Goal: Task Accomplishment & Management: Manage account settings

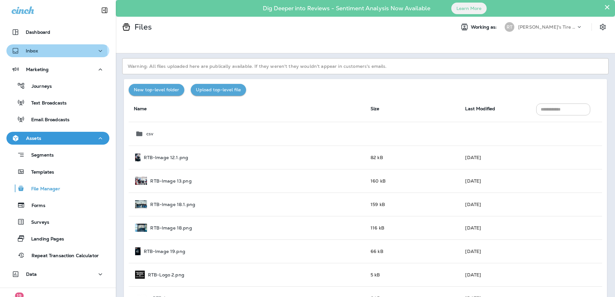
click at [52, 54] on div "Inbox" at bounding box center [58, 51] width 93 height 8
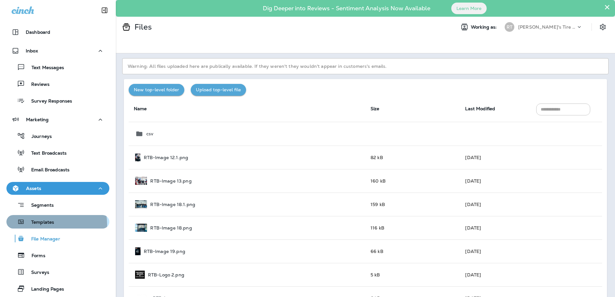
click at [49, 224] on p "Templates" at bounding box center [39, 223] width 29 height 6
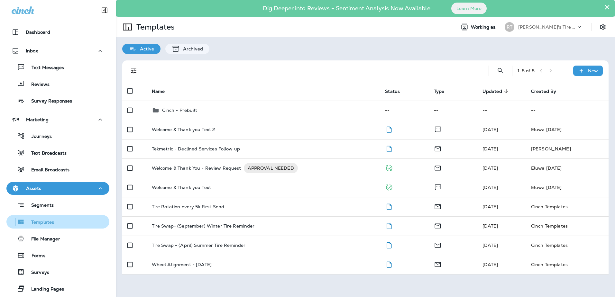
click at [59, 227] on button "Templates" at bounding box center [57, 222] width 103 height 14
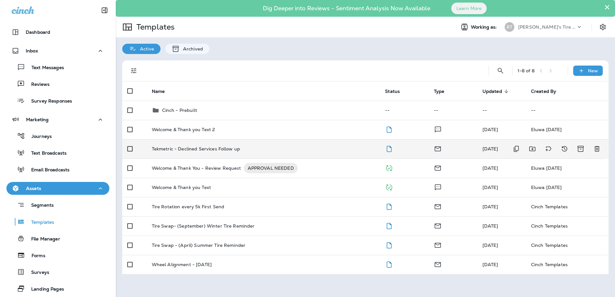
click at [234, 152] on td "Tekmetric - Declined Services Follow up" at bounding box center [263, 148] width 233 height 19
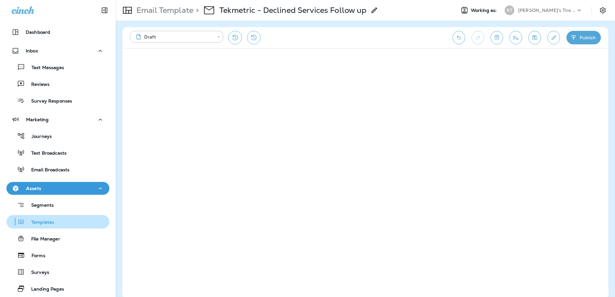
click at [52, 221] on p "Templates" at bounding box center [39, 223] width 29 height 6
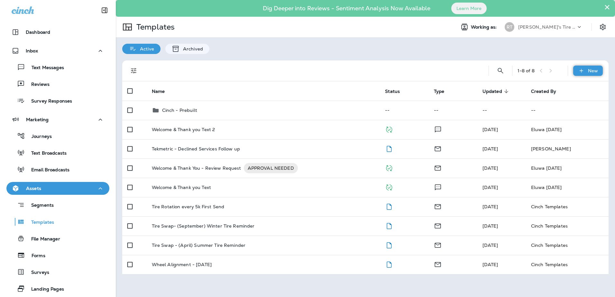
click at [587, 74] on div "New" at bounding box center [588, 71] width 30 height 10
click at [589, 86] on li "New Template" at bounding box center [583, 87] width 54 height 15
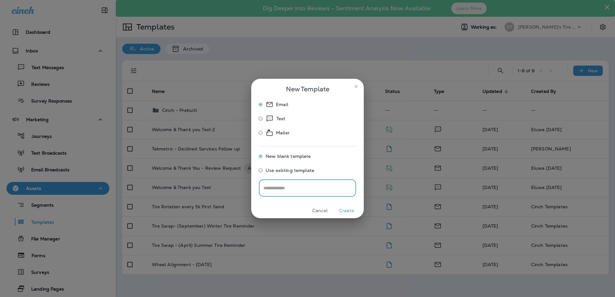
click at [334, 187] on input "text" at bounding box center [307, 187] width 97 height 17
click at [350, 208] on button "Create" at bounding box center [346, 211] width 24 height 10
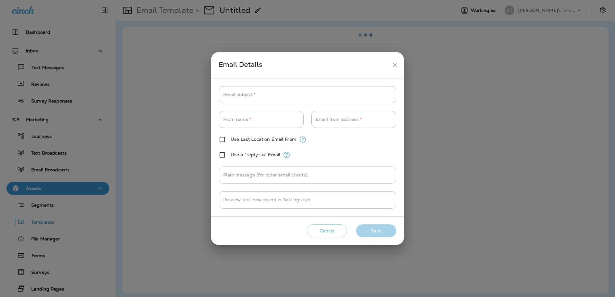
type input "**********"
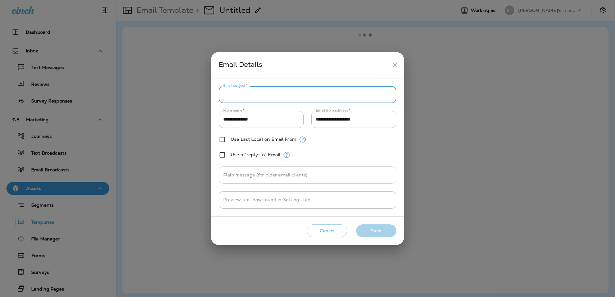
click at [264, 93] on input "Email subject   *" at bounding box center [307, 94] width 177 height 17
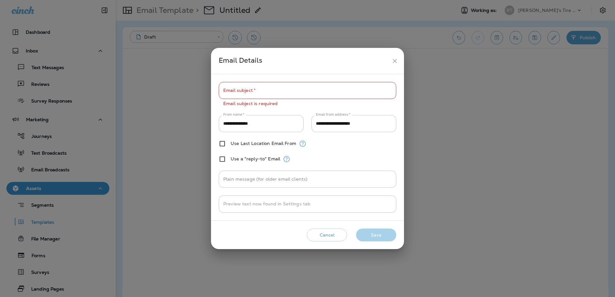
click at [366, 141] on div "Use Last Location Email From" at bounding box center [307, 144] width 177 height 8
click at [269, 91] on input "Email subject   *" at bounding box center [307, 90] width 177 height 17
click at [376, 146] on div "Use Last Location Email From" at bounding box center [307, 144] width 177 height 8
click at [245, 97] on input "Email subject   *" at bounding box center [307, 90] width 177 height 17
click at [216, 180] on div "**********" at bounding box center [307, 147] width 193 height 146
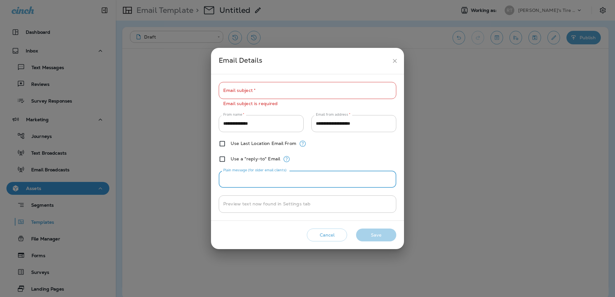
click at [239, 178] on input "Plain message (for older email clients)" at bounding box center [307, 179] width 177 height 17
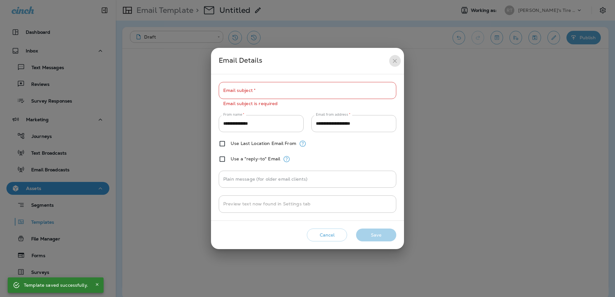
click at [395, 62] on icon "close" at bounding box center [394, 61] width 4 height 4
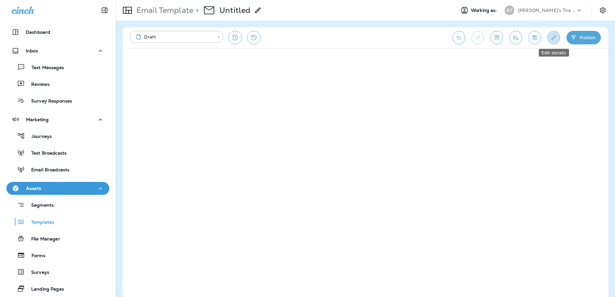
click at [552, 39] on icon "Edit details" at bounding box center [553, 37] width 5 height 5
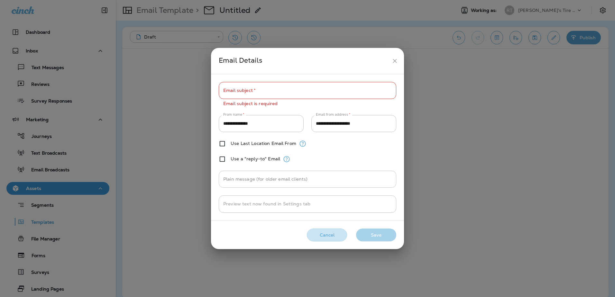
drag, startPoint x: 331, startPoint y: 236, endPoint x: 382, endPoint y: 186, distance: 71.8
click at [331, 236] on button "Cancel" at bounding box center [327, 235] width 40 height 13
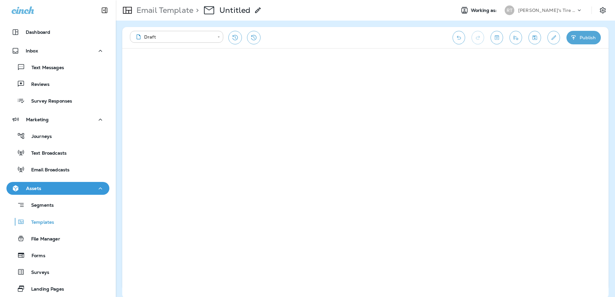
click at [179, 0] on body "**********" at bounding box center [307, 0] width 615 height 0
click at [171, 14] on div at bounding box center [307, 148] width 615 height 297
click at [171, 11] on p "Email Template" at bounding box center [163, 10] width 59 height 10
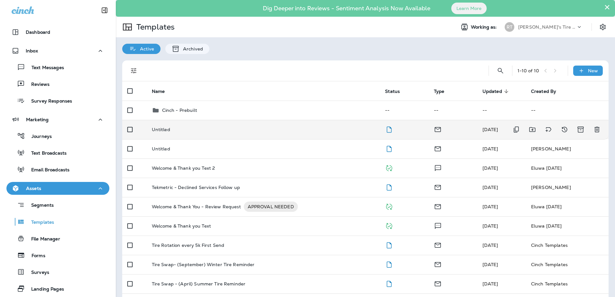
click at [188, 127] on div "Untitled" at bounding box center [263, 129] width 223 height 5
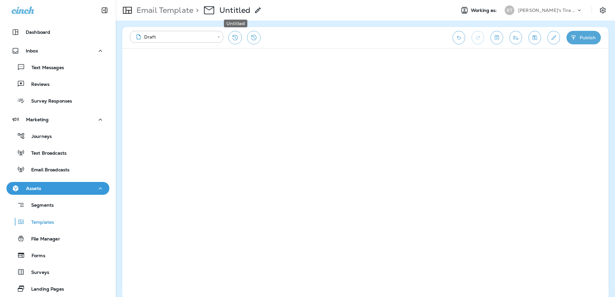
click at [252, 10] on div "> Untitled" at bounding box center [227, 10] width 68 height 18
click at [257, 11] on use at bounding box center [257, 9] width 5 height 5
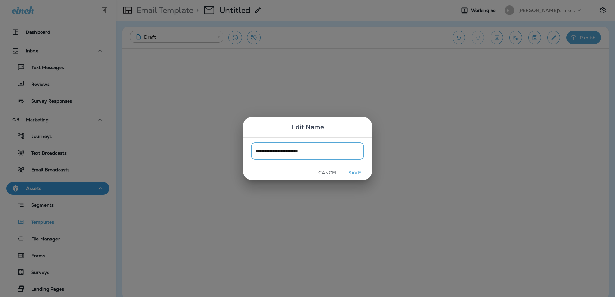
type input "**********"
click at [356, 174] on button "Save" at bounding box center [354, 173] width 24 height 10
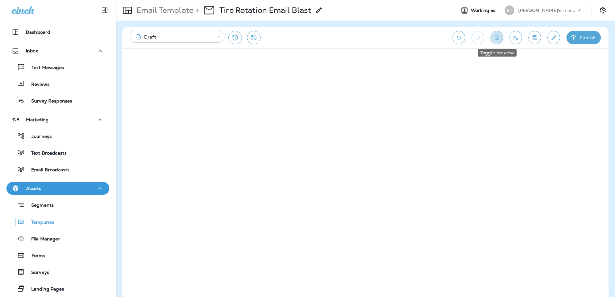
click at [494, 38] on icon "Toggle preview" at bounding box center [496, 37] width 7 height 6
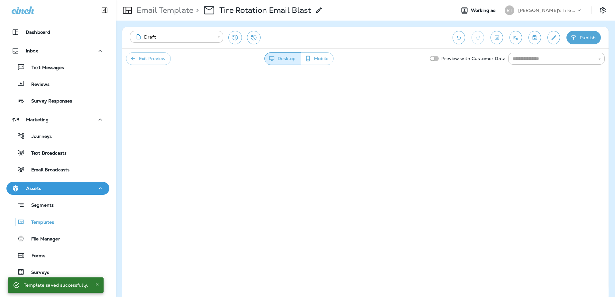
click at [306, 59] on icon "button" at bounding box center [307, 58] width 7 height 6
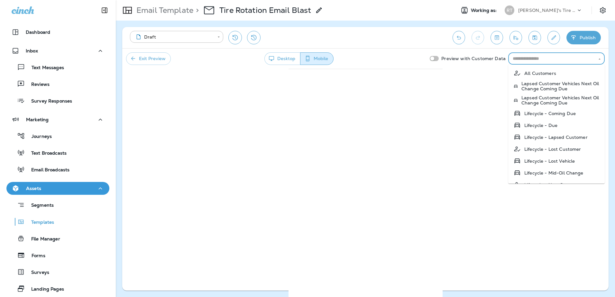
click at [543, 62] on input "text" at bounding box center [551, 59] width 82 height 8
click at [544, 71] on p "All Customers" at bounding box center [540, 73] width 32 height 5
type input "**********"
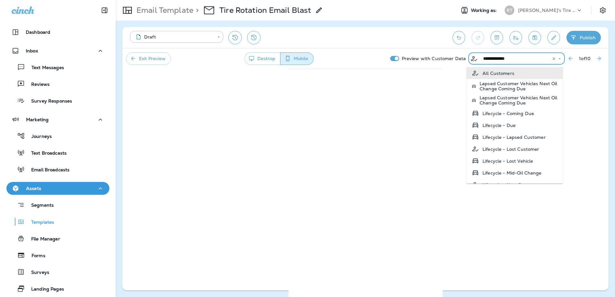
click at [497, 59] on input "**********" at bounding box center [511, 59] width 63 height 8
click at [524, 74] on li "All Customers" at bounding box center [514, 73] width 96 height 12
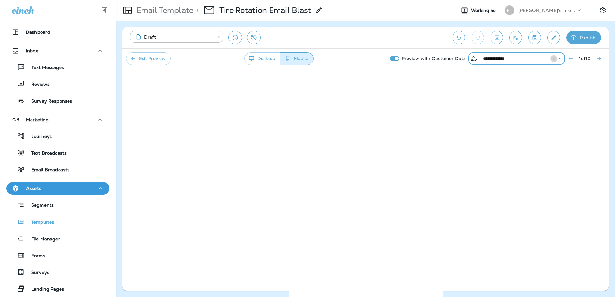
click at [551, 59] on icon "Clear" at bounding box center [553, 59] width 5 height 5
click at [599, 57] on icon "Next Preview Customer" at bounding box center [599, 59] width 4 height 4
click at [599, 57] on icon "Next Preview Customer" at bounding box center [598, 58] width 6 height 6
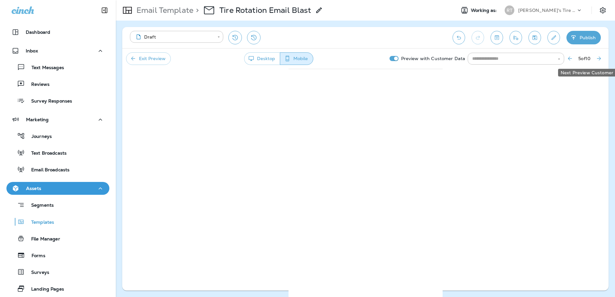
click at [599, 57] on icon "Next Preview Customer" at bounding box center [598, 58] width 6 height 6
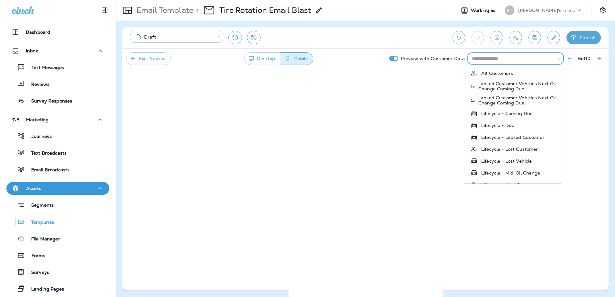
click at [514, 60] on input "text" at bounding box center [510, 59] width 82 height 8
click at [520, 76] on li "All Customers" at bounding box center [513, 73] width 96 height 12
type input "**********"
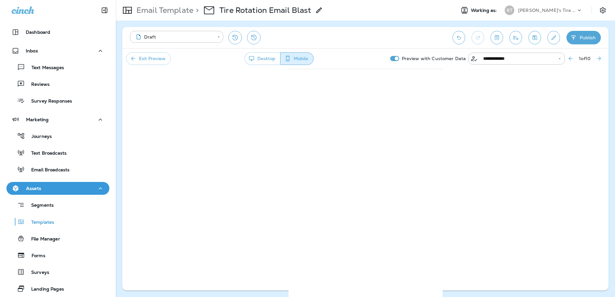
click at [595, 53] on div "**********" at bounding box center [495, 59] width 217 height 12
click at [595, 59] on button "Next Preview Customer" at bounding box center [599, 59] width 12 height 12
click at [144, 61] on button "Exit Preview" at bounding box center [148, 58] width 45 height 13
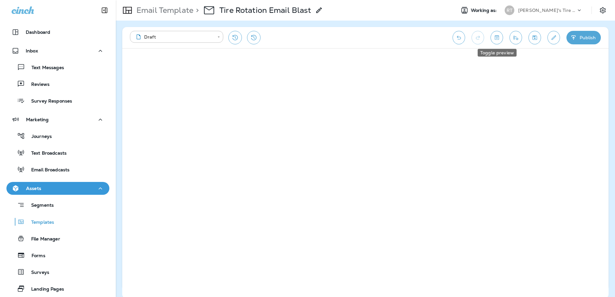
click at [499, 37] on icon "Toggle preview" at bounding box center [496, 37] width 7 height 6
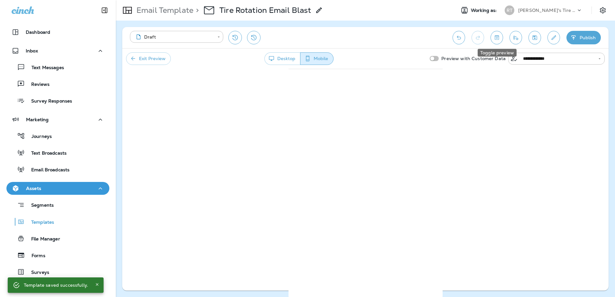
click at [492, 39] on button "Toggle preview" at bounding box center [496, 38] width 13 height 14
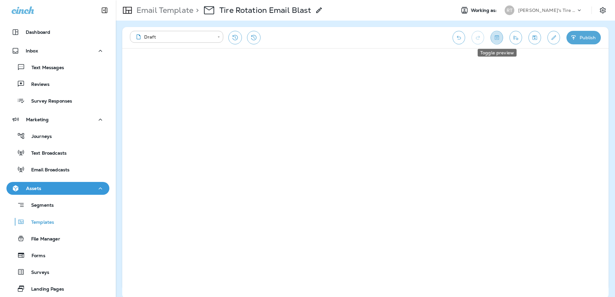
click at [498, 39] on icon "Toggle preview" at bounding box center [496, 37] width 7 height 6
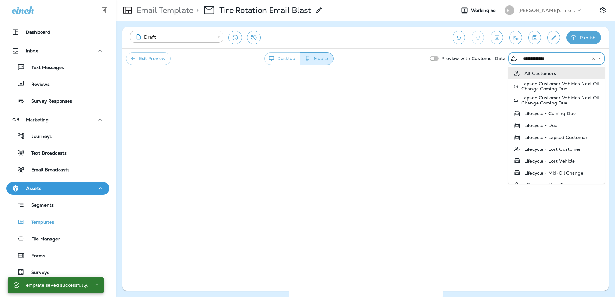
click at [551, 60] on input "**********" at bounding box center [551, 59] width 63 height 8
click at [557, 73] on li "All Customers" at bounding box center [556, 73] width 96 height 12
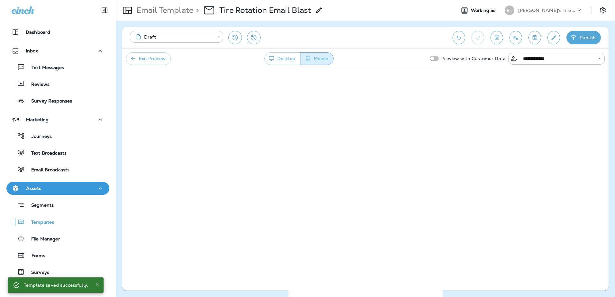
click at [280, 59] on button "Desktop" at bounding box center [282, 58] width 36 height 13
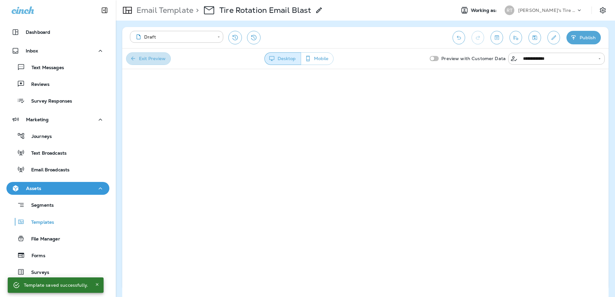
click at [135, 60] on icon "button" at bounding box center [133, 58] width 6 height 6
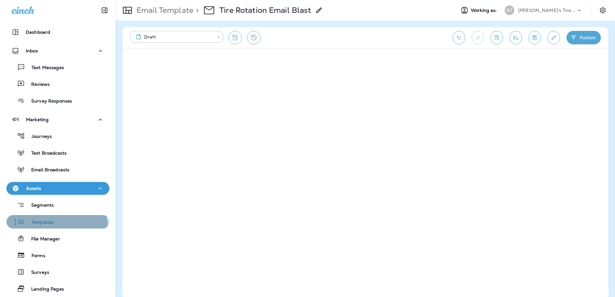
click at [41, 227] on button "Templates" at bounding box center [57, 222] width 103 height 14
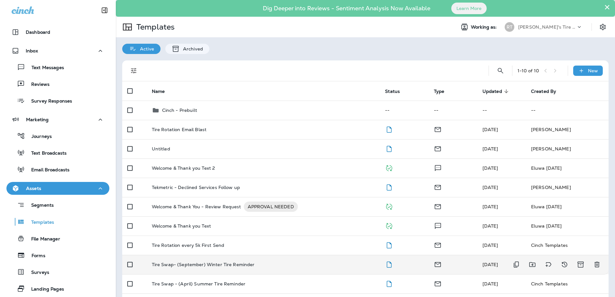
click at [201, 265] on p "Tire Swap- (September) Winter Tire Reminder" at bounding box center [203, 264] width 103 height 5
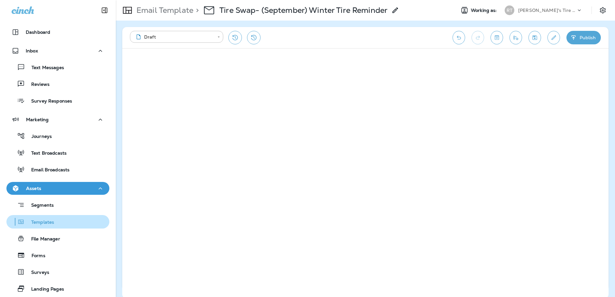
click at [50, 221] on p "Templates" at bounding box center [39, 223] width 29 height 6
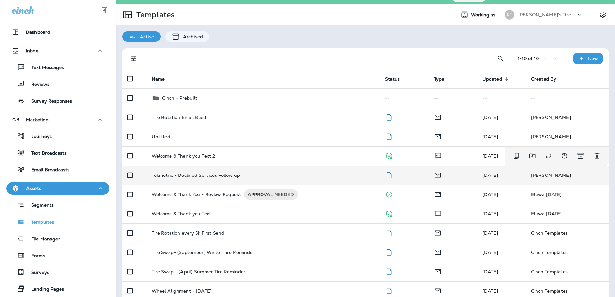
scroll to position [23, 0]
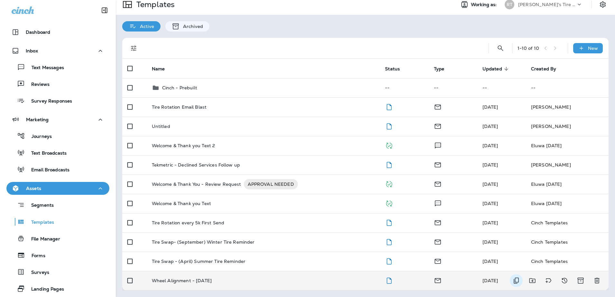
click at [513, 283] on icon "Duplicate" at bounding box center [516, 281] width 8 height 8
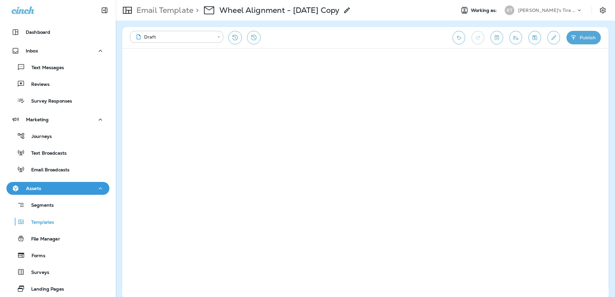
click at [495, 36] on icon "Toggle preview" at bounding box center [496, 37] width 4 height 4
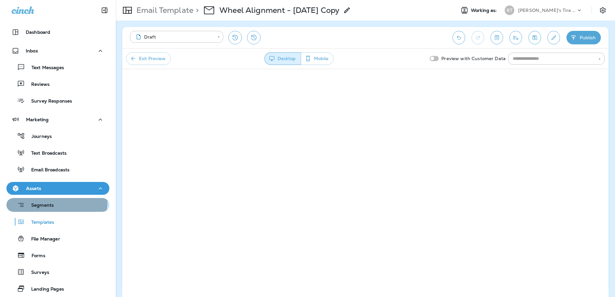
click at [44, 202] on div "Segments" at bounding box center [31, 205] width 45 height 10
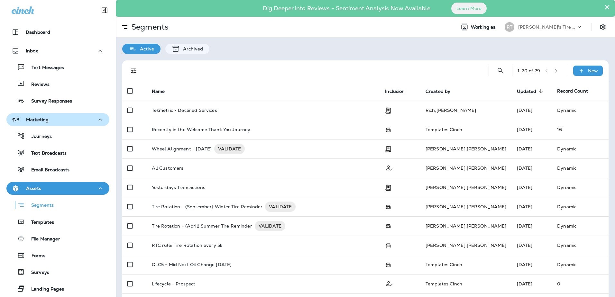
click at [67, 115] on button "Marketing" at bounding box center [57, 119] width 103 height 13
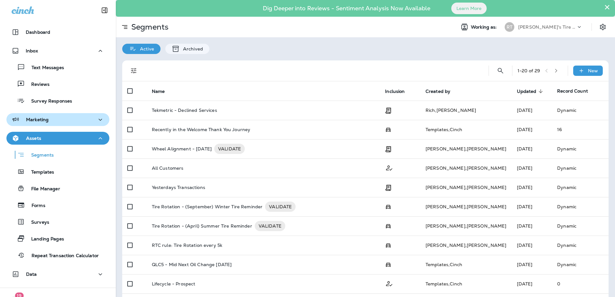
click at [67, 115] on button "Marketing" at bounding box center [57, 119] width 103 height 13
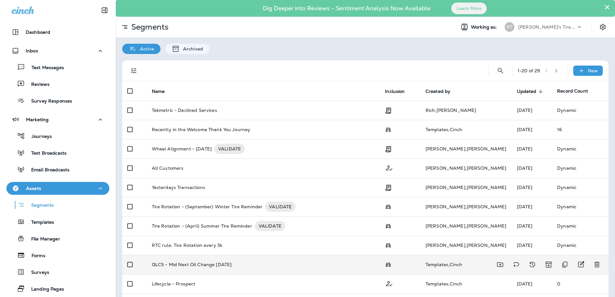
click at [256, 261] on td "QLC5 - Mid Next Oil Change [DATE]" at bounding box center [263, 264] width 233 height 19
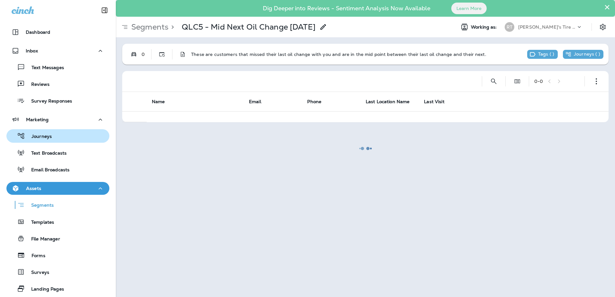
click at [60, 136] on div "Journeys" at bounding box center [58, 136] width 98 height 10
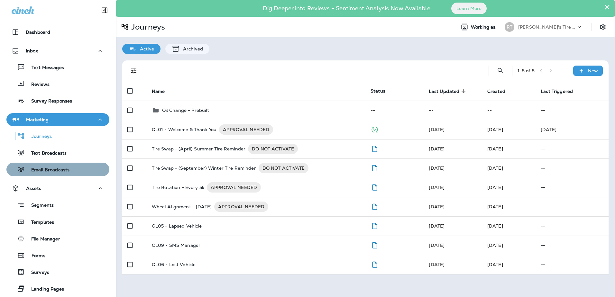
click at [73, 166] on div "Email Broadcasts" at bounding box center [58, 170] width 98 height 10
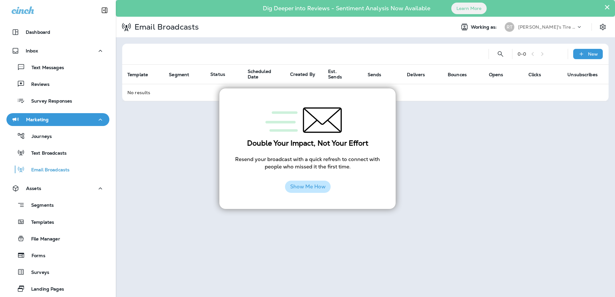
click at [317, 188] on button "Show Me How" at bounding box center [308, 187] width 46 height 12
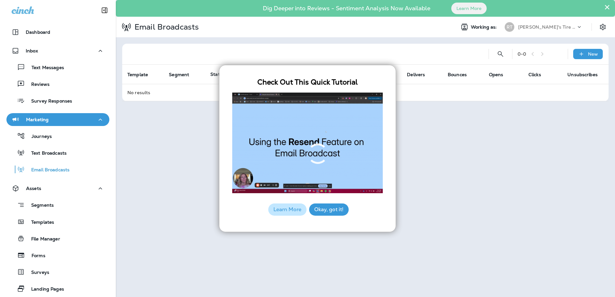
click at [331, 209] on button "Okay, got it!" at bounding box center [329, 209] width 40 height 12
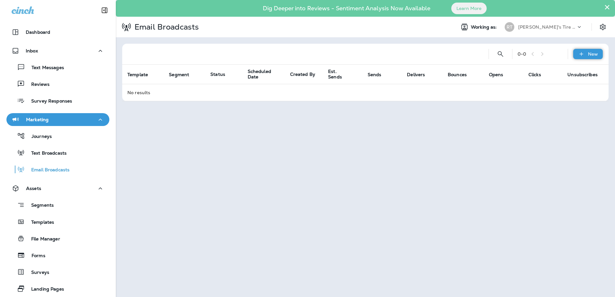
click at [584, 54] on icon at bounding box center [581, 54] width 7 height 6
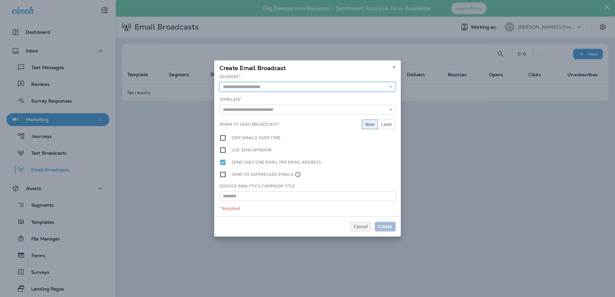
click at [238, 88] on input "text" at bounding box center [307, 87] width 176 height 10
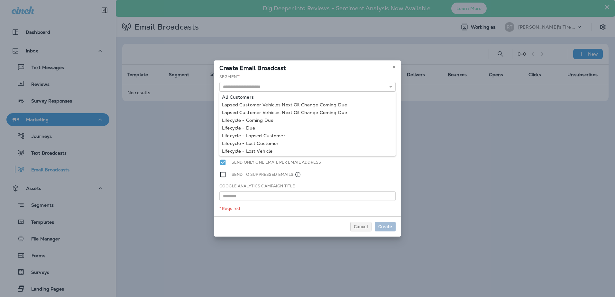
type input "**********"
click at [240, 95] on div "**********" at bounding box center [307, 145] width 186 height 142
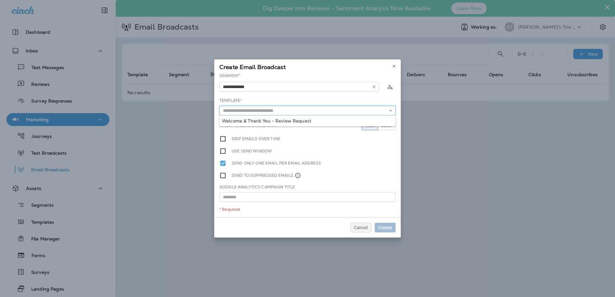
click at [241, 110] on input "text" at bounding box center [307, 111] width 176 height 10
type input "**********"
click at [243, 119] on div "**********" at bounding box center [307, 145] width 186 height 144
click at [247, 199] on input "text" at bounding box center [307, 197] width 176 height 10
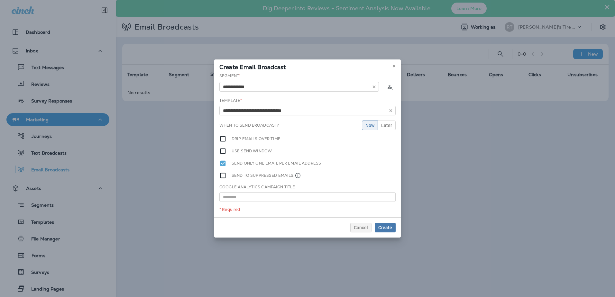
click at [257, 141] on label "Drip emails over time" at bounding box center [255, 138] width 49 height 7
click at [227, 140] on div "Drip emails over time" at bounding box center [263, 138] width 88 height 7
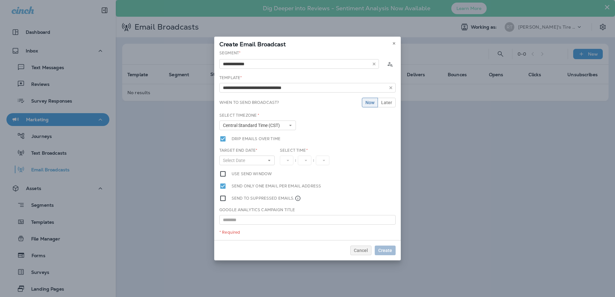
click at [275, 161] on div "Target End Date * Select Date « ‹ [DATE] › » Mon Tue Wed Thu Fri Sat Sun 1 2 3 …" at bounding box center [247, 159] width 60 height 23
click at [273, 161] on button "Select Date" at bounding box center [246, 161] width 55 height 10
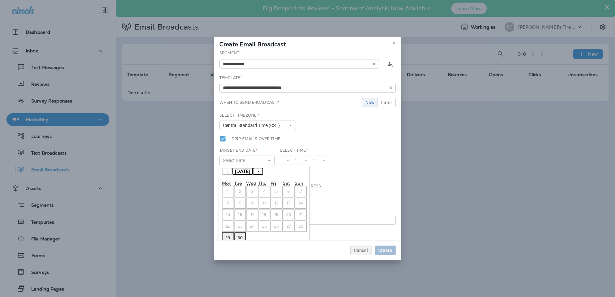
click at [263, 172] on button "›" at bounding box center [258, 171] width 10 height 7
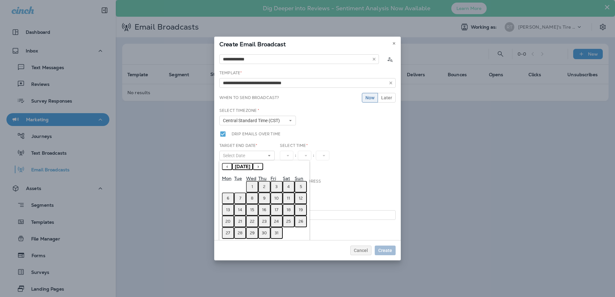
scroll to position [6, 0]
click at [318, 181] on label "Send only one email per email address" at bounding box center [275, 179] width 89 height 7
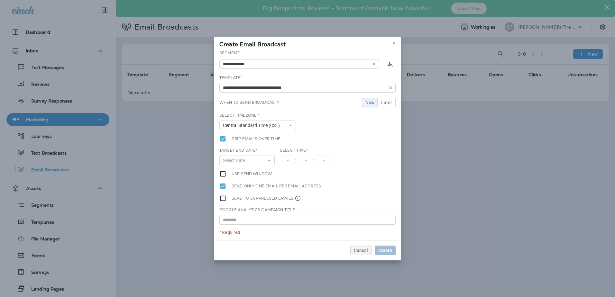
scroll to position [0, 0]
click at [250, 161] on button "Select Date" at bounding box center [246, 161] width 55 height 10
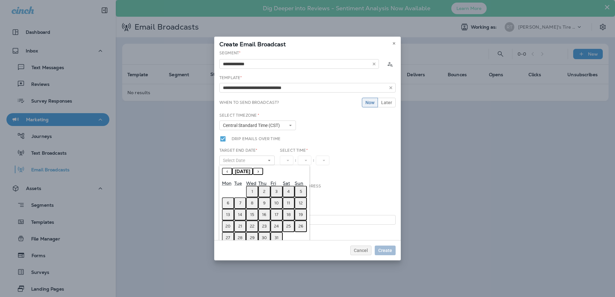
click at [250, 193] on button "1" at bounding box center [252, 192] width 12 height 12
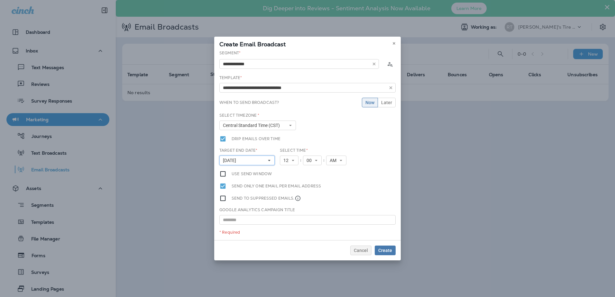
click at [270, 161] on icon at bounding box center [269, 160] width 4 height 4
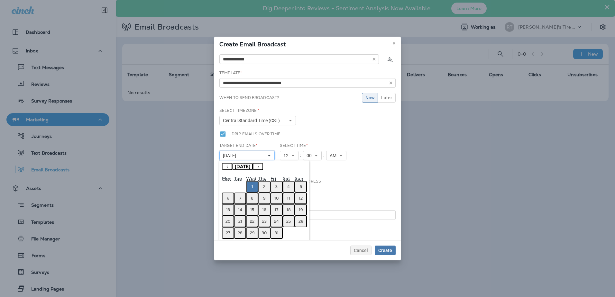
scroll to position [6, 0]
click at [328, 187] on div "**********" at bounding box center [307, 145] width 186 height 190
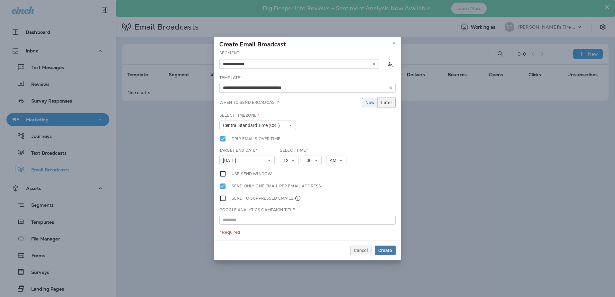
click at [390, 103] on span "Later" at bounding box center [386, 102] width 11 height 5
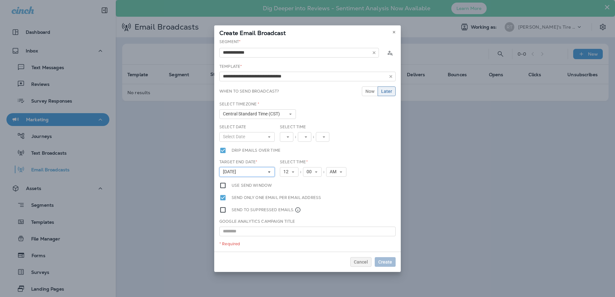
click at [263, 174] on button "[DATE]" at bounding box center [246, 172] width 55 height 10
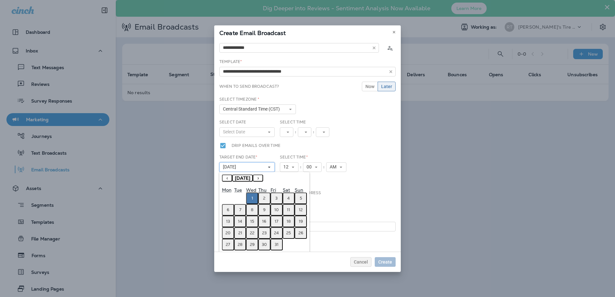
scroll to position [6, 0]
click at [302, 210] on abbr "12" at bounding box center [301, 208] width 4 height 5
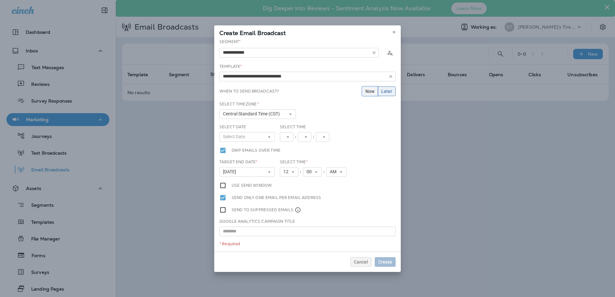
click at [370, 95] on button "Now" at bounding box center [370, 91] width 16 height 10
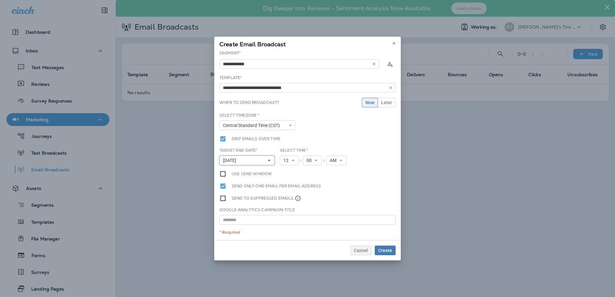
click at [269, 164] on button "[DATE]" at bounding box center [246, 161] width 55 height 10
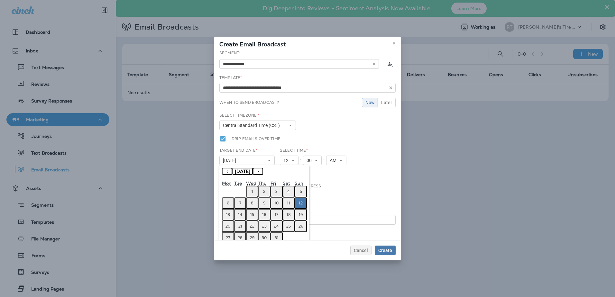
click at [253, 193] on button "1" at bounding box center [252, 192] width 12 height 12
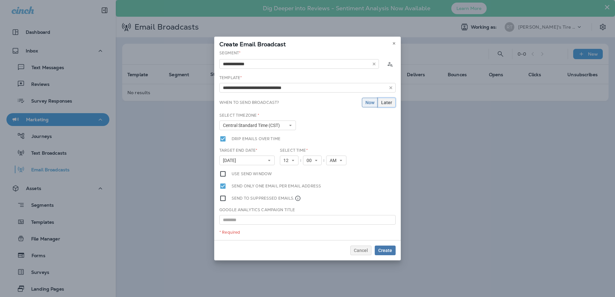
click at [390, 106] on button "Later" at bounding box center [386, 103] width 18 height 10
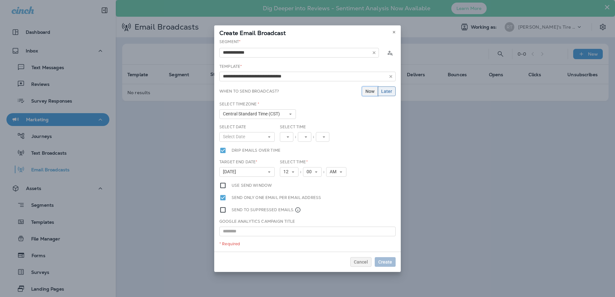
click at [365, 95] on button "Now" at bounding box center [370, 91] width 16 height 10
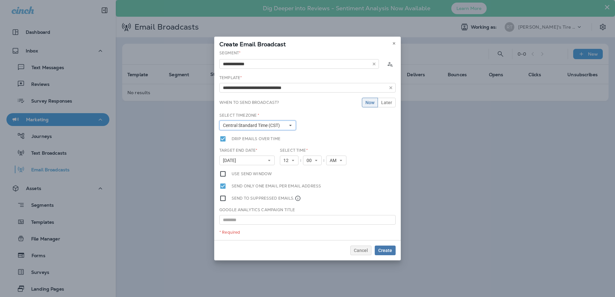
click at [263, 124] on span "Central Standard Time (CST)" at bounding box center [252, 125] width 59 height 5
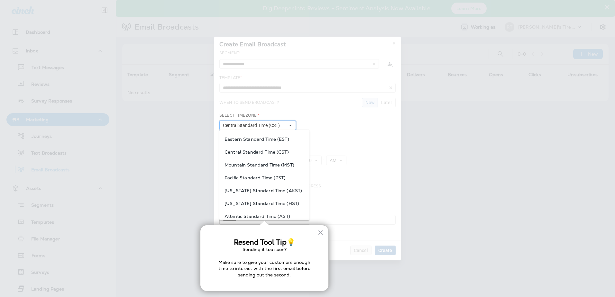
click at [263, 124] on span "Central Standard Time (CST)" at bounding box center [252, 125] width 59 height 5
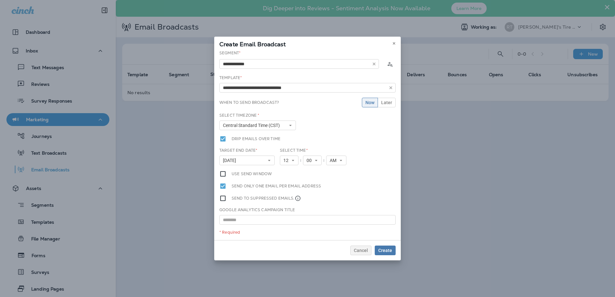
click at [257, 104] on label "When to send broadcast?" at bounding box center [248, 102] width 59 height 5
click at [254, 216] on input "text" at bounding box center [307, 220] width 176 height 10
click at [380, 105] on button "Later" at bounding box center [386, 103] width 18 height 10
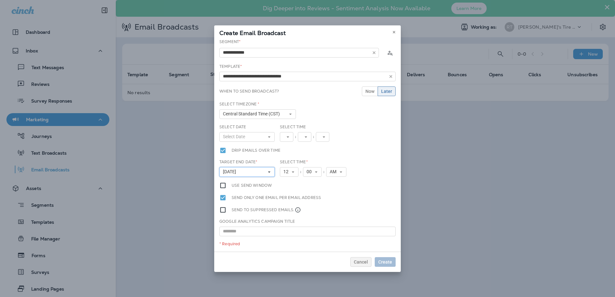
click at [258, 170] on button "[DATE]" at bounding box center [246, 172] width 55 height 10
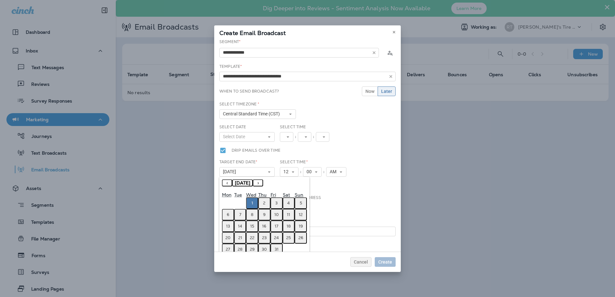
click at [301, 214] on abbr "12" at bounding box center [301, 214] width 4 height 5
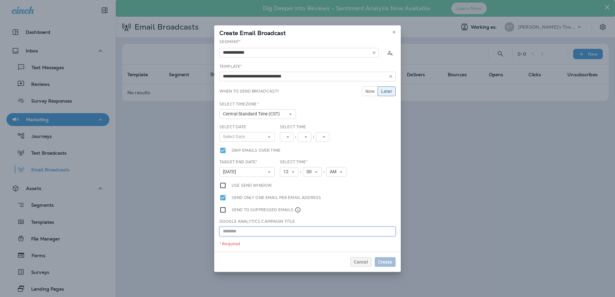
click at [237, 232] on input "text" at bounding box center [307, 232] width 176 height 10
type input "**********"
click at [298, 244] on div "* Required" at bounding box center [307, 243] width 176 height 5
click at [367, 90] on span "Now" at bounding box center [369, 91] width 9 height 5
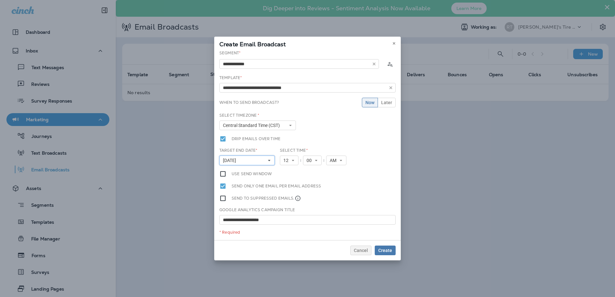
click at [266, 163] on button "[DATE]" at bounding box center [246, 161] width 55 height 10
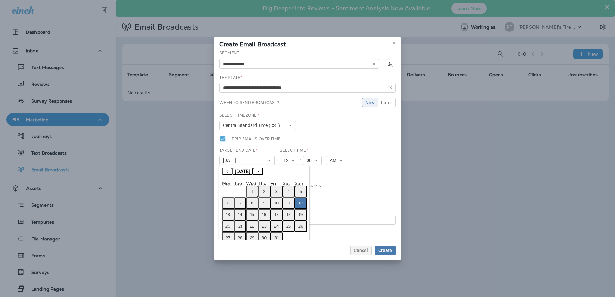
click at [254, 191] on button "1" at bounding box center [252, 192] width 12 height 12
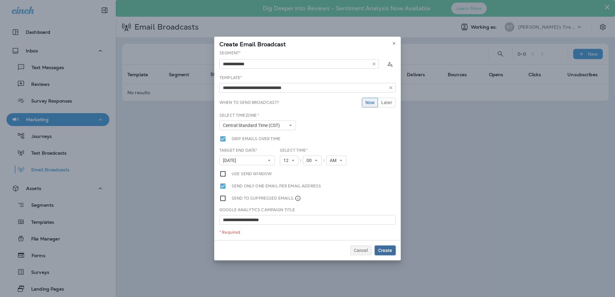
click at [376, 248] on button "Create" at bounding box center [384, 251] width 21 height 10
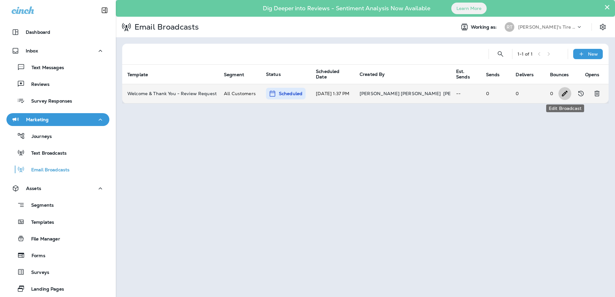
click at [566, 92] on icon "Edit Broadcast" at bounding box center [565, 94] width 8 height 8
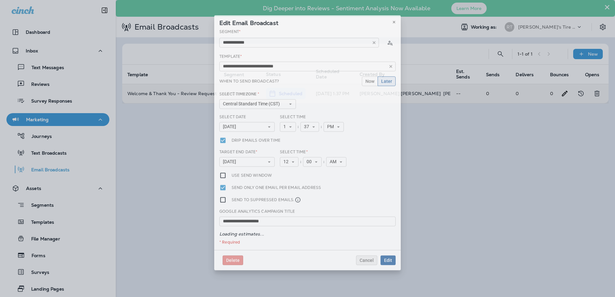
type input "**********"
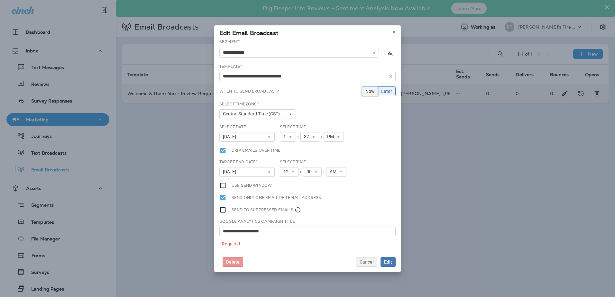
click at [374, 92] on span "Now" at bounding box center [369, 91] width 9 height 5
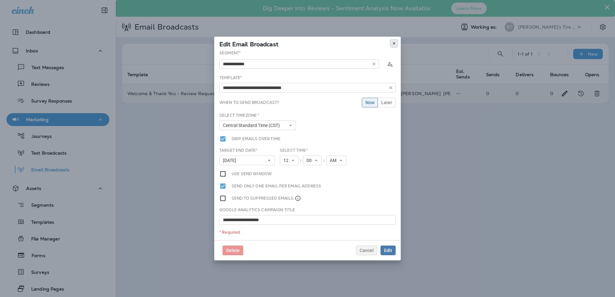
click at [393, 41] on button at bounding box center [393, 43] width 7 height 7
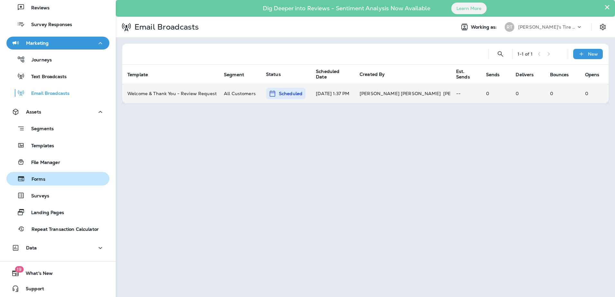
scroll to position [78, 0]
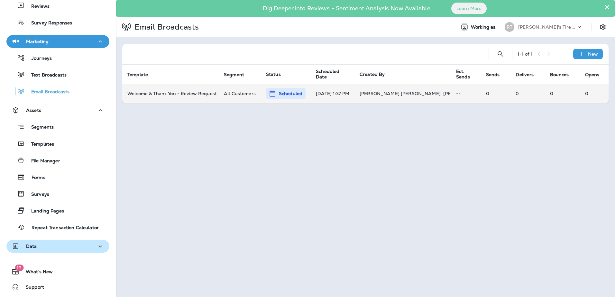
click at [59, 251] on button "Data" at bounding box center [57, 246] width 103 height 13
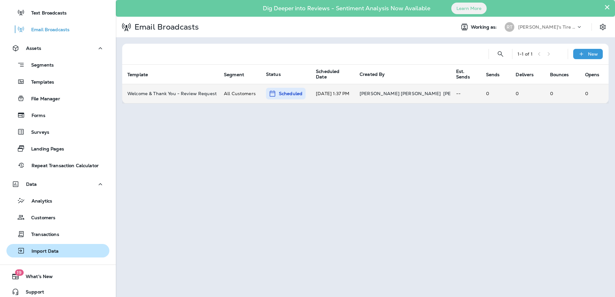
scroll to position [142, 0]
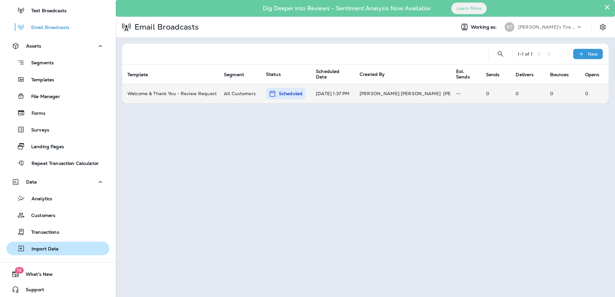
click at [57, 249] on p "Import Data" at bounding box center [42, 249] width 34 height 6
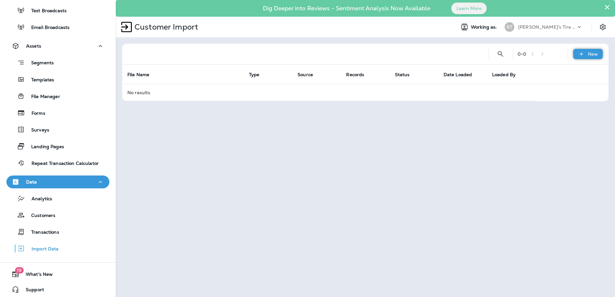
click at [581, 54] on icon at bounding box center [581, 54] width 7 height 6
click at [565, 73] on p "Customer list" at bounding box center [569, 70] width 30 height 5
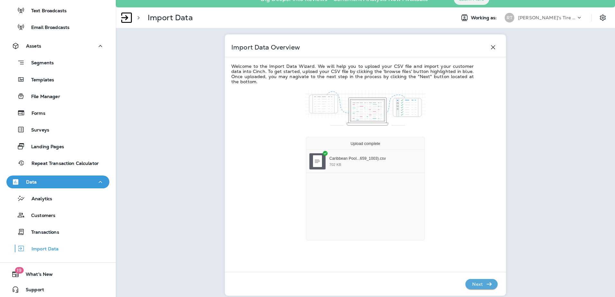
scroll to position [14, 0]
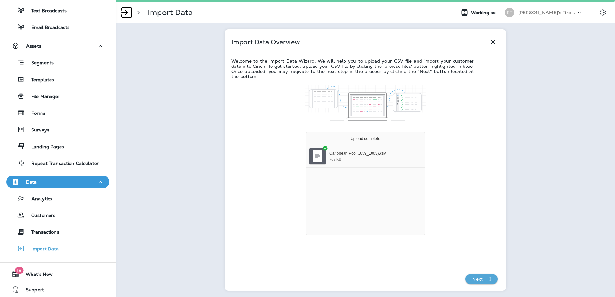
click at [481, 277] on p "Next" at bounding box center [477, 279] width 16 height 10
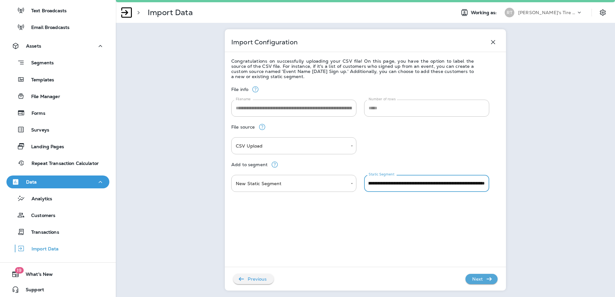
scroll to position [0, 86]
drag, startPoint x: 366, startPoint y: 181, endPoint x: 489, endPoint y: 182, distance: 122.8
click at [489, 182] on div "**********" at bounding box center [365, 183] width 268 height 17
type input "**********"
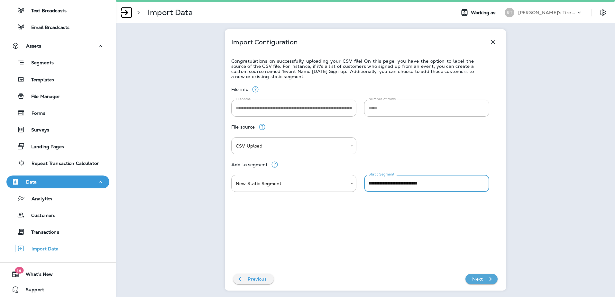
click at [482, 277] on p "Next" at bounding box center [477, 279] width 16 height 10
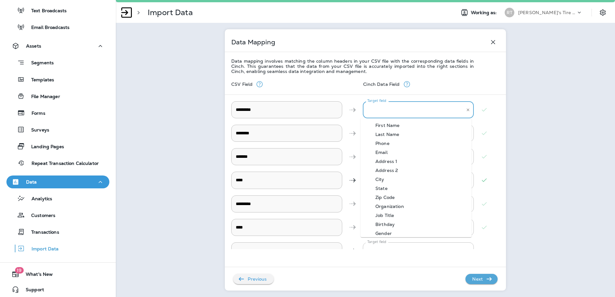
click at [430, 109] on input "Target field" at bounding box center [412, 109] width 95 height 11
click at [425, 124] on li "First Name" at bounding box center [415, 125] width 111 height 9
type input "**********"
click at [420, 130] on input "Target field" at bounding box center [412, 133] width 95 height 11
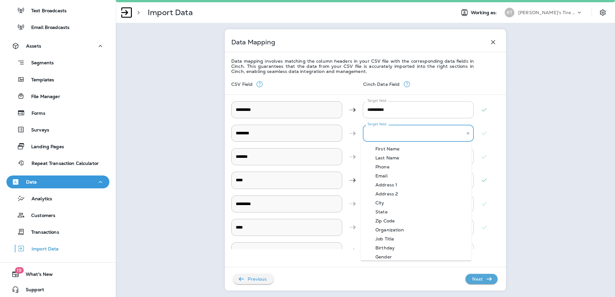
click at [415, 158] on li "Last Name" at bounding box center [415, 157] width 111 height 9
type input "*********"
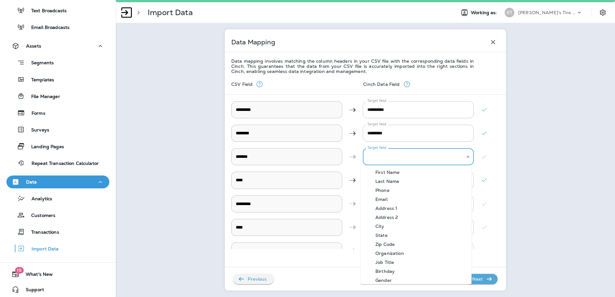
click at [435, 160] on input "Target field" at bounding box center [412, 156] width 95 height 11
click at [416, 206] on li "Address 1" at bounding box center [415, 208] width 111 height 9
type input "*********"
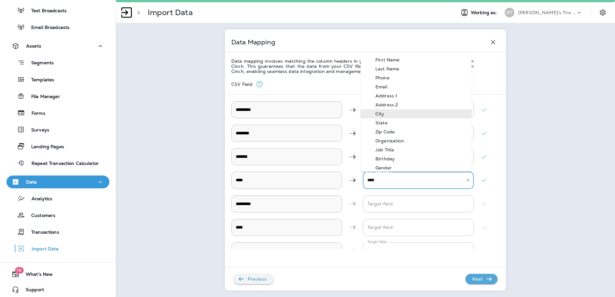
click at [410, 183] on input "****" at bounding box center [412, 180] width 95 height 11
click at [393, 113] on div "City" at bounding box center [379, 113] width 28 height 5
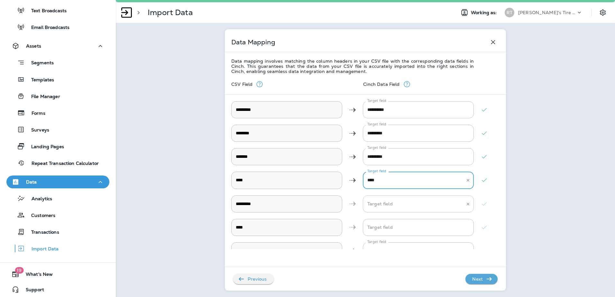
click at [380, 206] on input "Target field" at bounding box center [412, 203] width 95 height 11
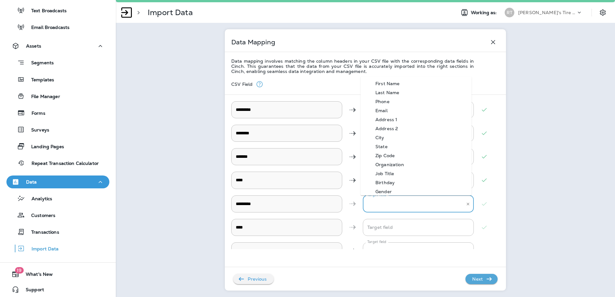
click at [387, 146] on div "State" at bounding box center [381, 146] width 32 height 5
type input "*****"
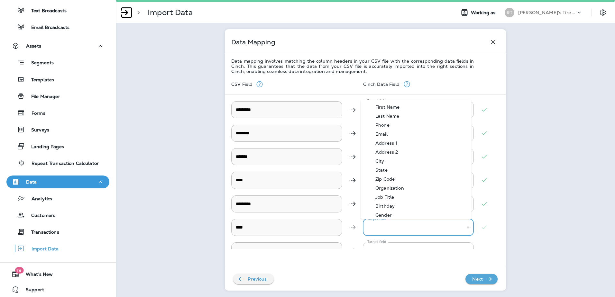
click at [375, 224] on input "Target field" at bounding box center [412, 227] width 95 height 11
click at [388, 177] on div "Zip Code" at bounding box center [384, 178] width 39 height 5
type input "********"
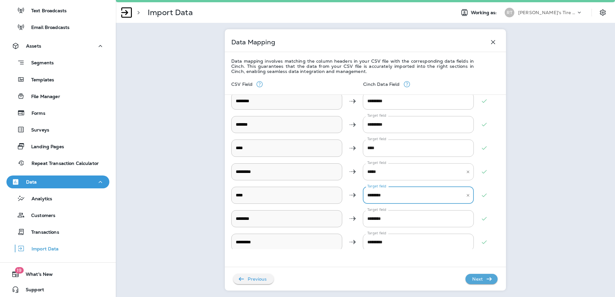
scroll to position [37, 0]
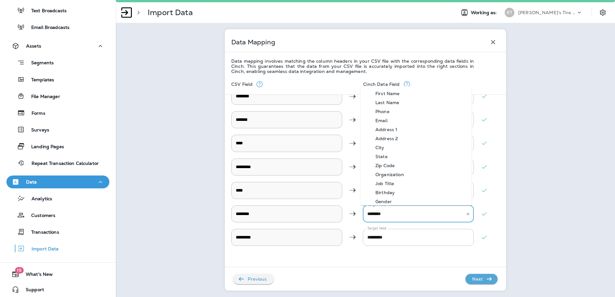
click at [405, 215] on input "********" at bounding box center [412, 213] width 95 height 11
click at [476, 250] on div "**********" at bounding box center [365, 185] width 268 height 222
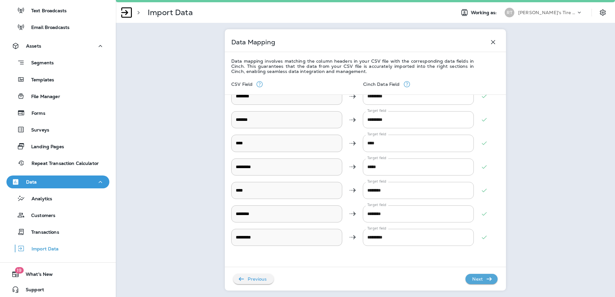
click at [486, 281] on icon "button" at bounding box center [489, 279] width 8 height 8
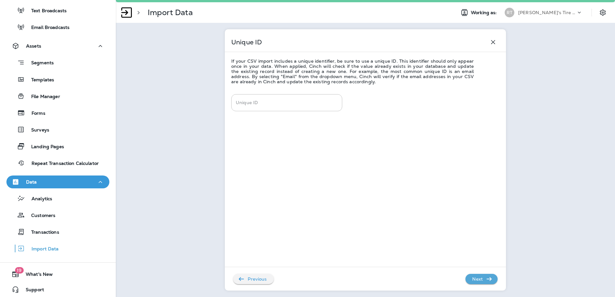
click at [479, 273] on div "Previous Next" at bounding box center [361, 275] width 273 height 17
click at [479, 279] on p "Next" at bounding box center [477, 279] width 16 height 10
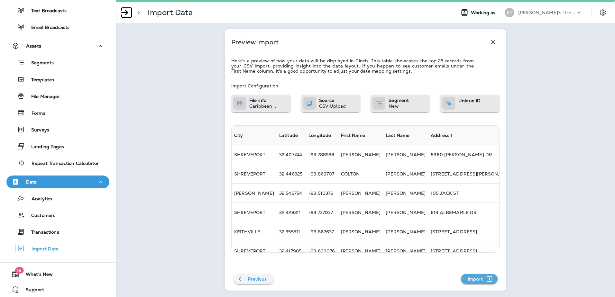
click at [479, 279] on p "Import" at bounding box center [475, 279] width 20 height 10
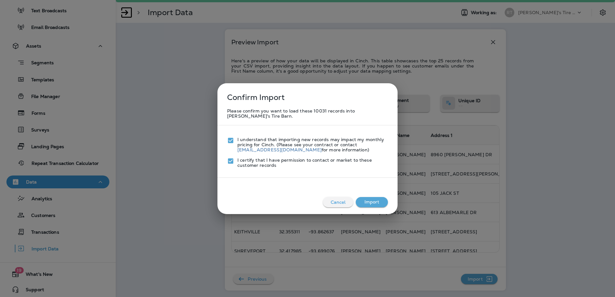
click at [376, 199] on button "Import" at bounding box center [372, 202] width 32 height 10
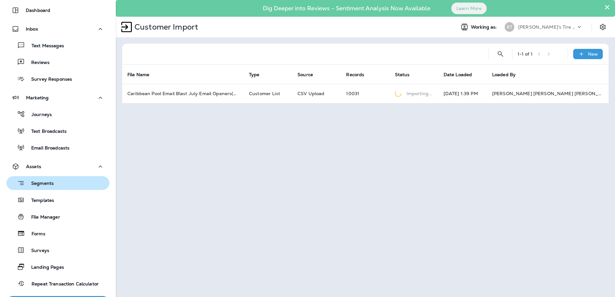
scroll to position [14, 0]
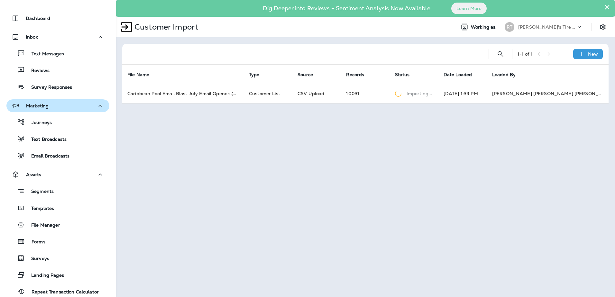
click at [61, 108] on div "Marketing" at bounding box center [58, 106] width 93 height 8
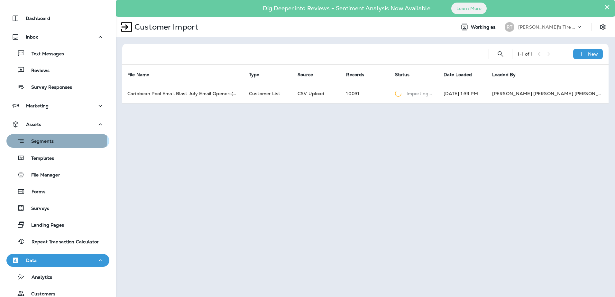
click at [39, 140] on p "Segments" at bounding box center [39, 142] width 29 height 6
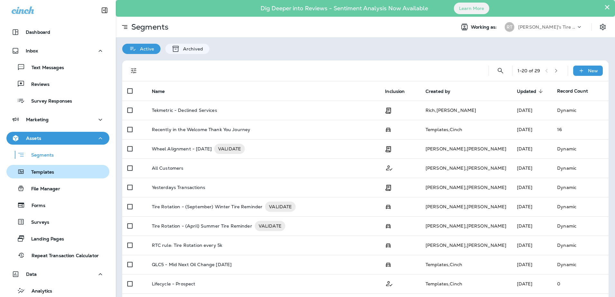
click at [57, 175] on div "Templates" at bounding box center [58, 172] width 98 height 10
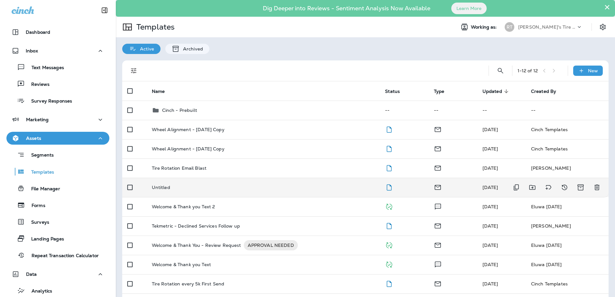
click at [270, 181] on td "Untitled" at bounding box center [263, 187] width 233 height 19
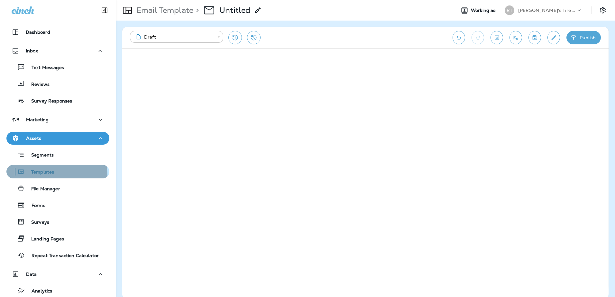
click at [46, 176] on div "Templates" at bounding box center [31, 172] width 45 height 10
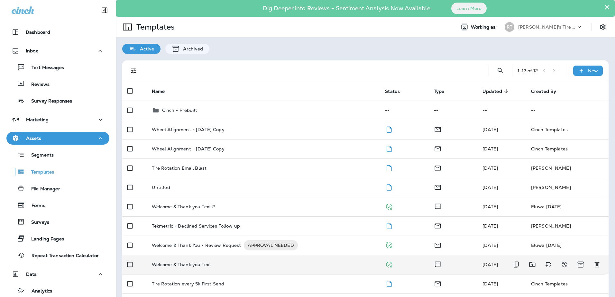
click at [230, 266] on div "Welcome & Thank you Text" at bounding box center [263, 264] width 223 height 5
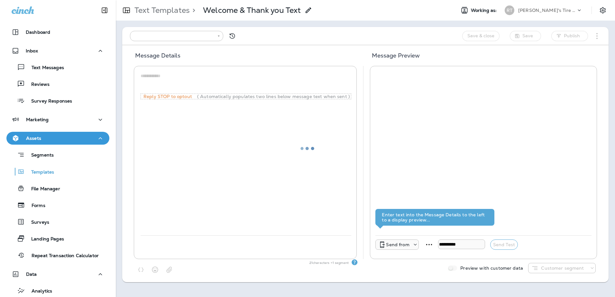
type input "**********"
type textarea "**********"
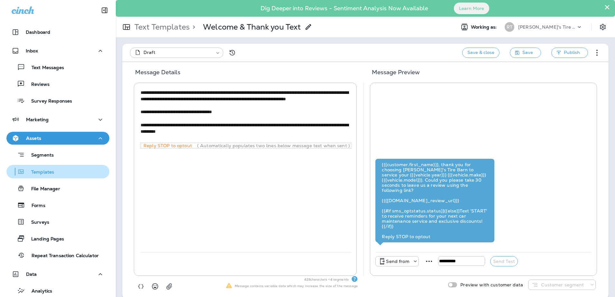
click at [33, 174] on p "Templates" at bounding box center [39, 172] width 29 height 6
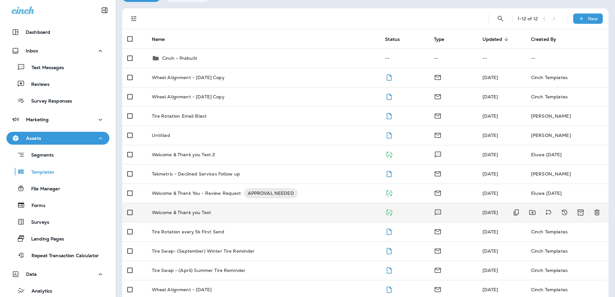
scroll to position [61, 0]
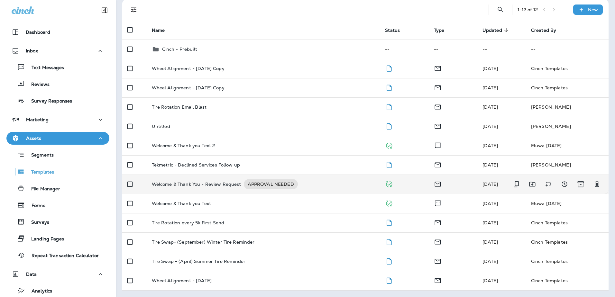
click at [317, 185] on div "Welcome & Thank You - Review Request APPROVAL NEEDED" at bounding box center [263, 184] width 223 height 10
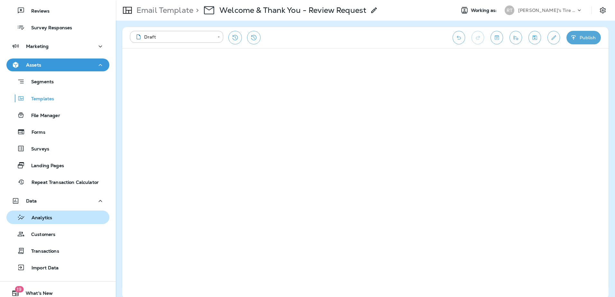
scroll to position [95, 0]
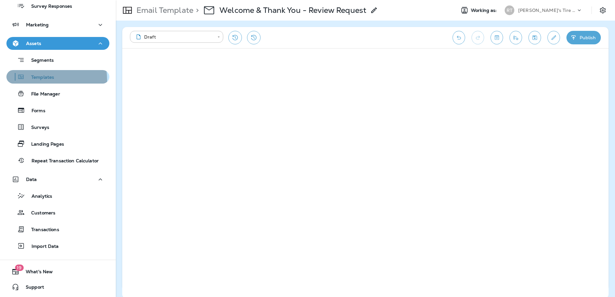
click at [38, 80] on p "Templates" at bounding box center [39, 78] width 29 height 6
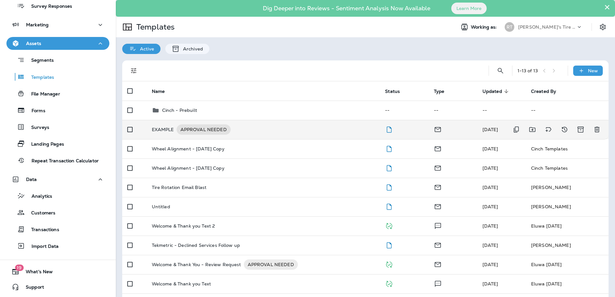
click at [249, 129] on div "EXAMPLE APPROVAL NEEDED" at bounding box center [263, 129] width 223 height 10
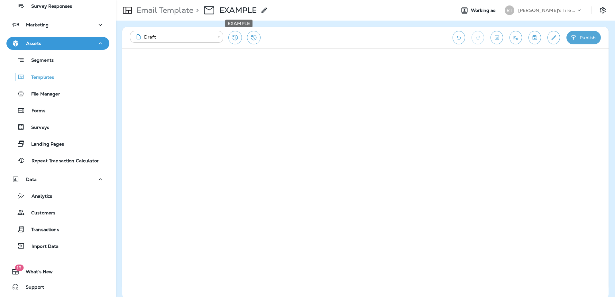
click at [235, 9] on p "EXAMPLE" at bounding box center [237, 10] width 37 height 10
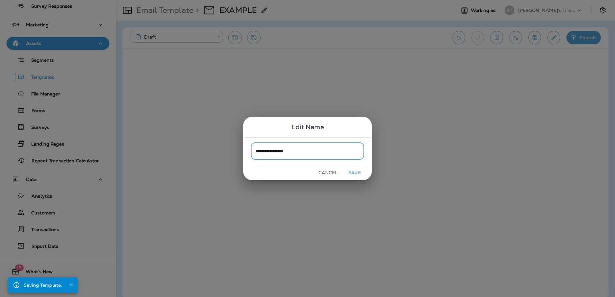
type input "**********"
click at [347, 170] on button "Save" at bounding box center [354, 173] width 24 height 10
